Goal: Transaction & Acquisition: Purchase product/service

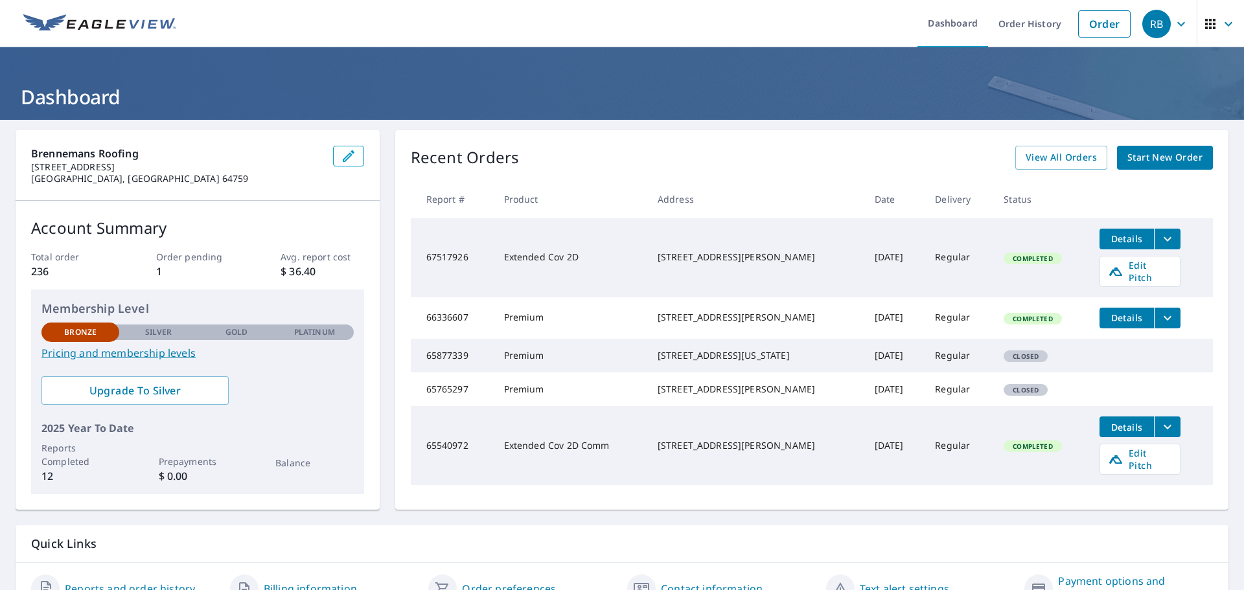
click at [1161, 159] on span "Start New Order" at bounding box center [1164, 158] width 75 height 16
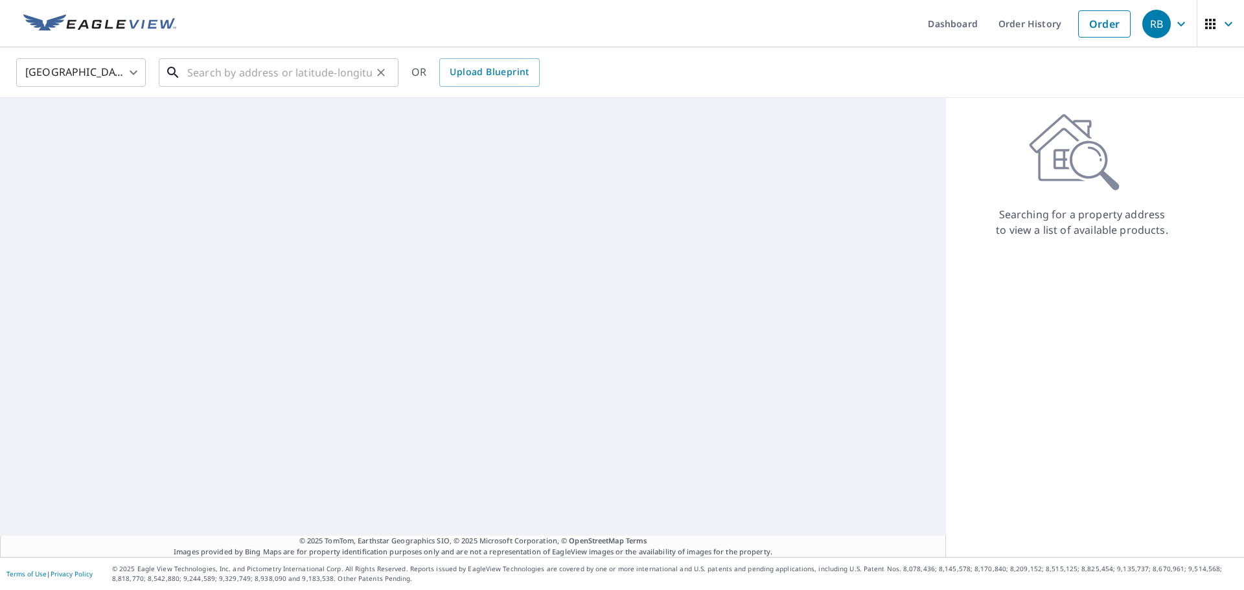
click at [310, 80] on input "text" at bounding box center [279, 72] width 185 height 36
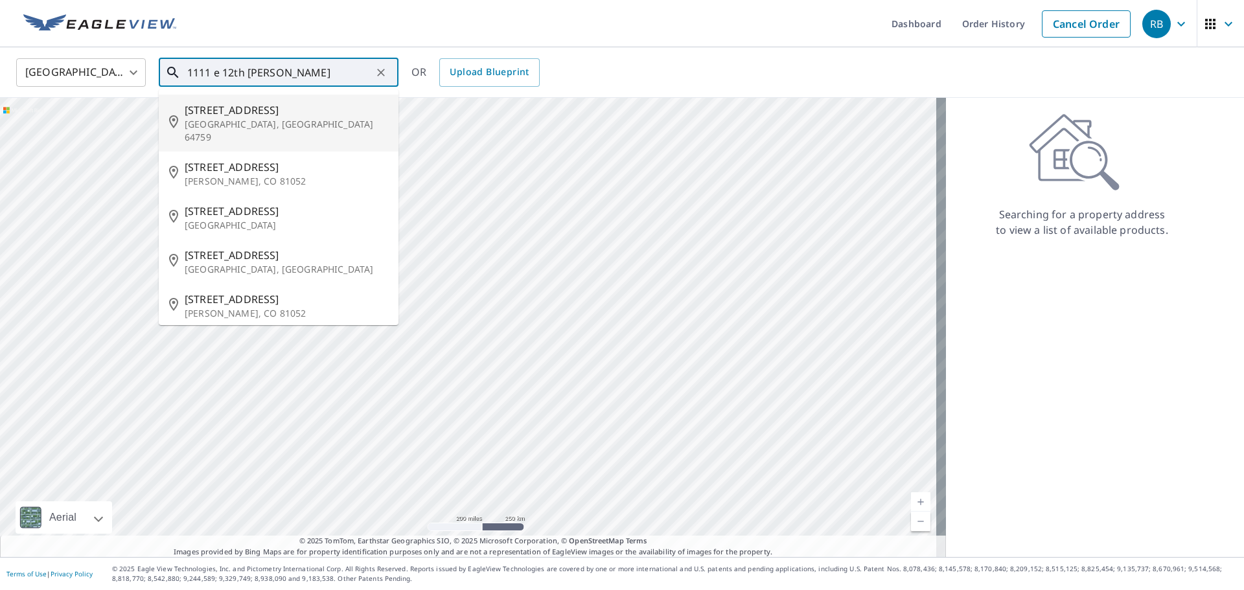
click at [262, 114] on span "[STREET_ADDRESS]" at bounding box center [286, 110] width 203 height 16
type input "[STREET_ADDRESS][PERSON_NAME]"
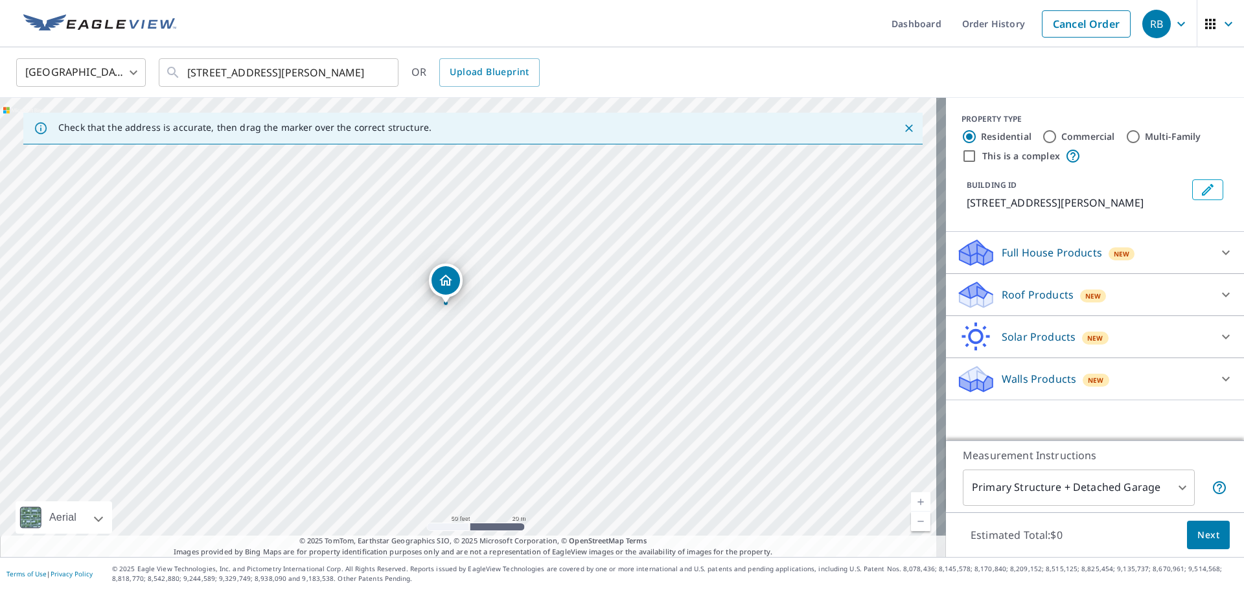
drag, startPoint x: 451, startPoint y: 377, endPoint x: 770, endPoint y: 216, distance: 357.5
click at [770, 216] on div "[STREET_ADDRESS][PERSON_NAME]" at bounding box center [473, 327] width 946 height 459
drag, startPoint x: 634, startPoint y: 295, endPoint x: 782, endPoint y: 270, distance: 150.5
click at [782, 270] on div "[STREET_ADDRESS][PERSON_NAME]" at bounding box center [473, 327] width 946 height 459
click at [1042, 134] on input "Commercial" at bounding box center [1050, 137] width 16 height 16
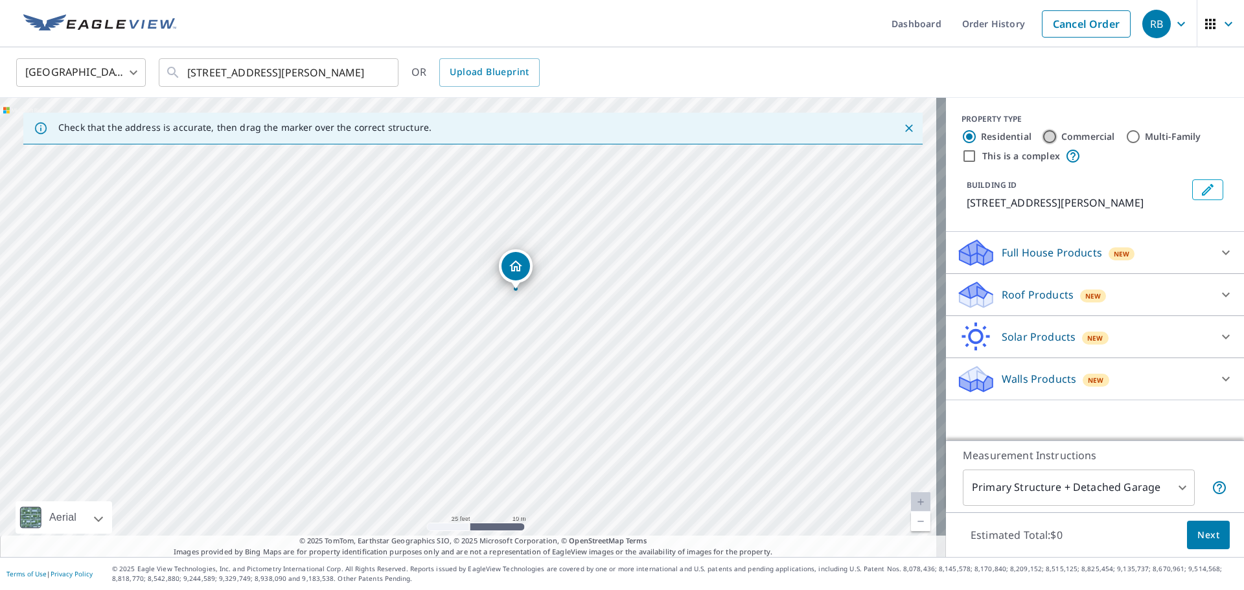
radio input "true"
type input "4"
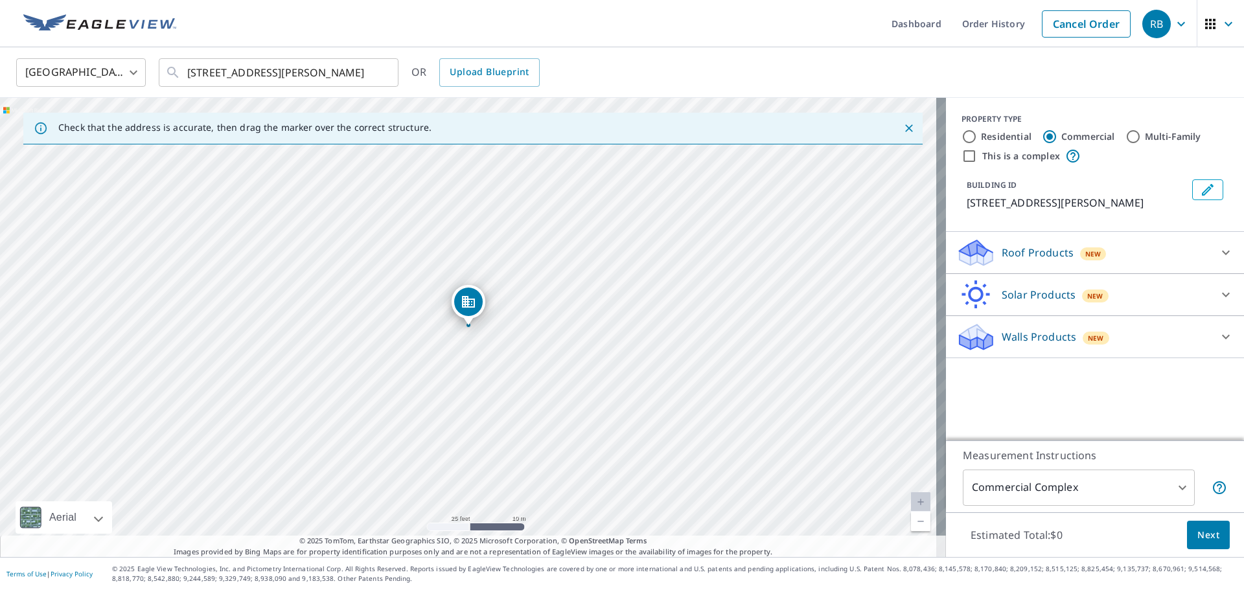
click at [1199, 248] on div "Roof Products New" at bounding box center [1083, 253] width 254 height 30
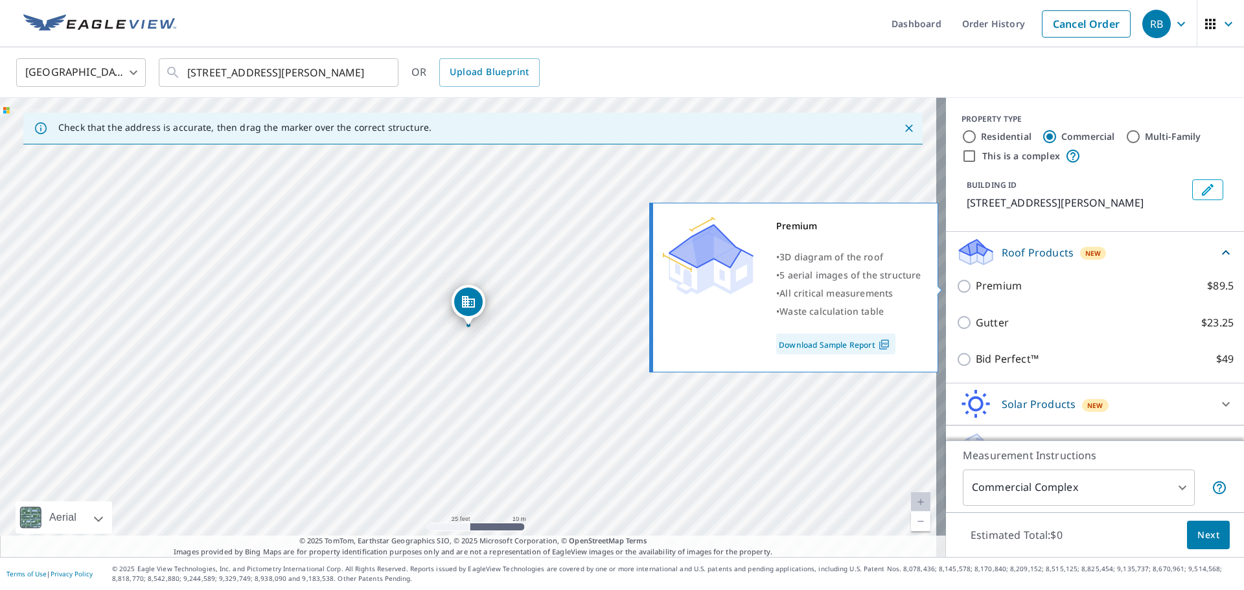
click at [956, 286] on input "Premium $89.5" at bounding box center [965, 287] width 19 height 16
checkbox input "true"
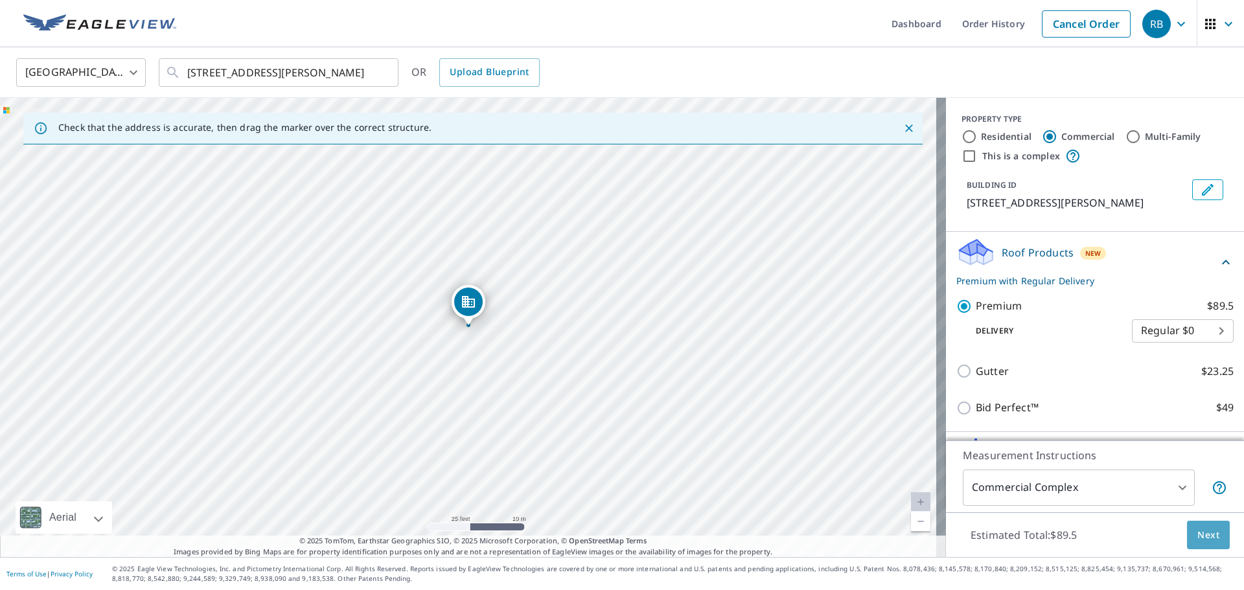
click at [1206, 533] on span "Next" at bounding box center [1208, 535] width 22 height 16
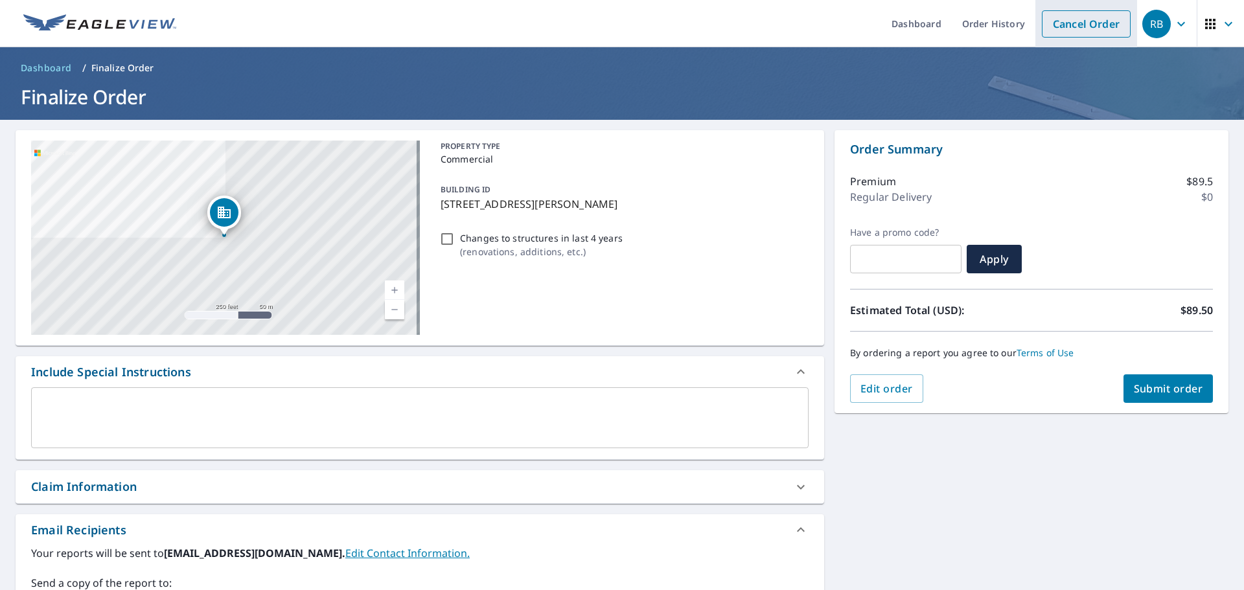
click at [1098, 23] on link "Cancel Order" at bounding box center [1086, 23] width 89 height 27
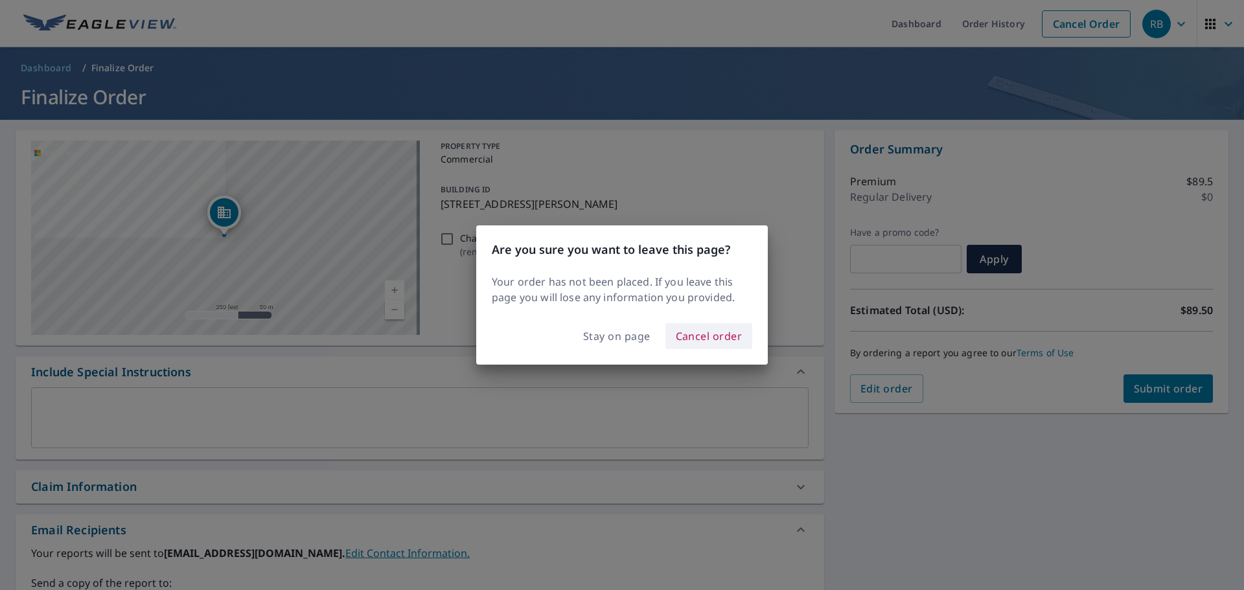
click at [711, 336] on span "Cancel order" at bounding box center [709, 336] width 67 height 18
